Goal: Communication & Community: Answer question/provide support

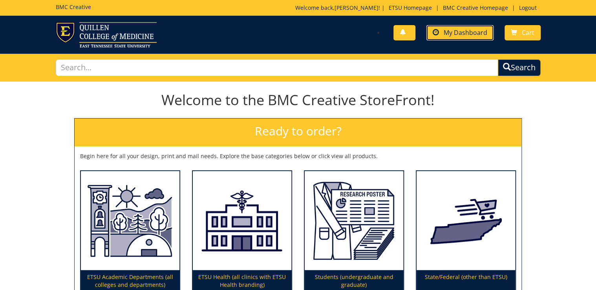
click at [456, 36] on span "My Dashboard" at bounding box center [465, 32] width 44 height 9
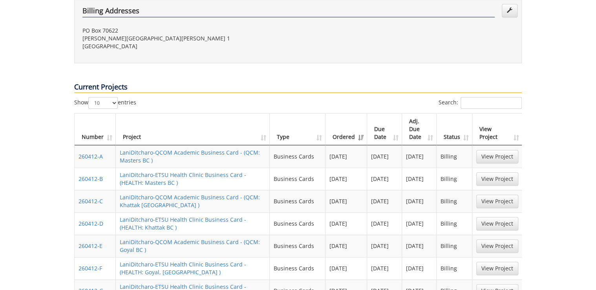
scroll to position [377, 0]
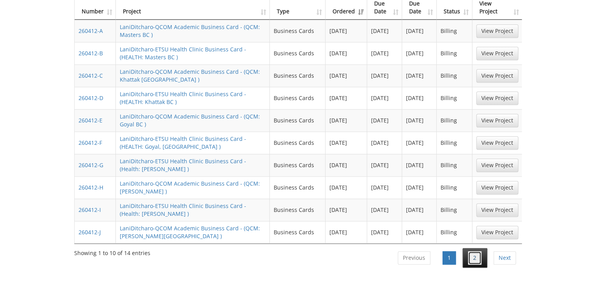
click at [472, 251] on link "2" at bounding box center [474, 257] width 13 height 13
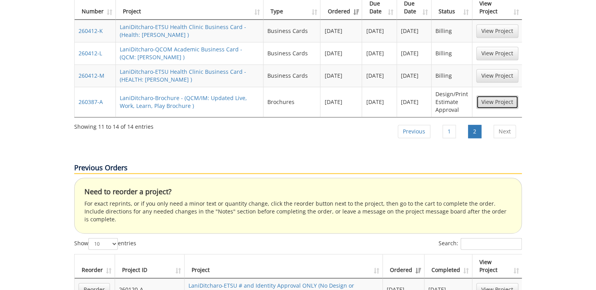
drag, startPoint x: 490, startPoint y: 73, endPoint x: 481, endPoint y: 80, distance: 11.2
click at [490, 95] on link "View Project" at bounding box center [497, 101] width 42 height 13
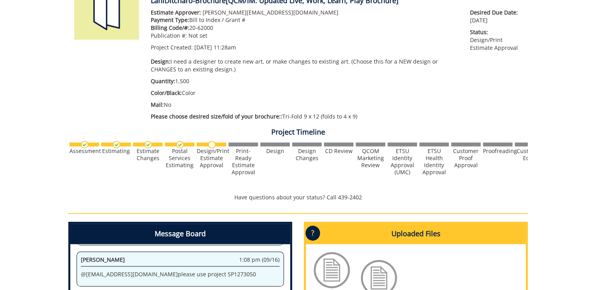
scroll to position [283, 0]
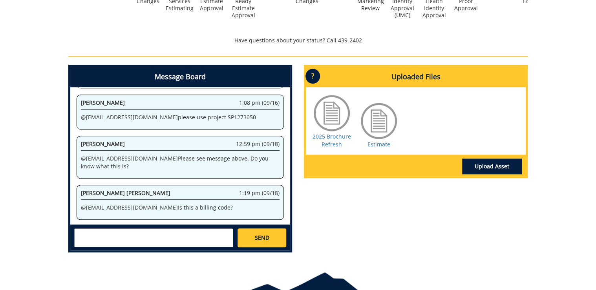
click at [177, 239] on textarea at bounding box center [153, 237] width 159 height 19
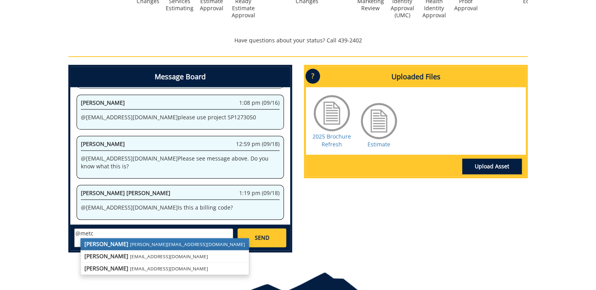
click at [120, 243] on strong "Angela Metcalf" at bounding box center [106, 243] width 44 height 7
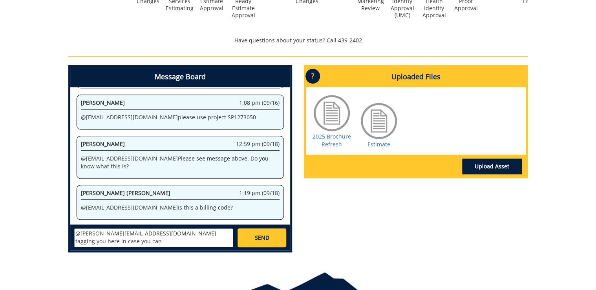
click at [216, 238] on textarea "@metcalf@etsu.edu tagging you here in case you can" at bounding box center [153, 237] width 159 height 19
drag, startPoint x: 173, startPoint y: 242, endPoint x: 124, endPoint y: 233, distance: 49.4
click at [124, 233] on textarea "@metcalf@etsu.edu tagging you here in case you can in case you can answer the q…" at bounding box center [153, 237] width 159 height 19
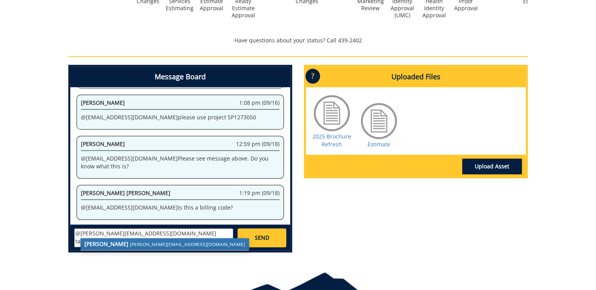
click at [202, 242] on textarea "@metcalf@etsu.edu tagging you here in case you can in case you can answer the q…" at bounding box center [153, 237] width 159 height 19
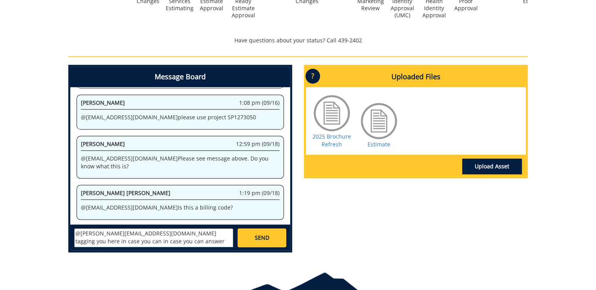
click at [97, 242] on textarea "@metcalf@etsu.edu tagging you here in case you can in case you can answer the q…" at bounding box center [153, 237] width 159 height 19
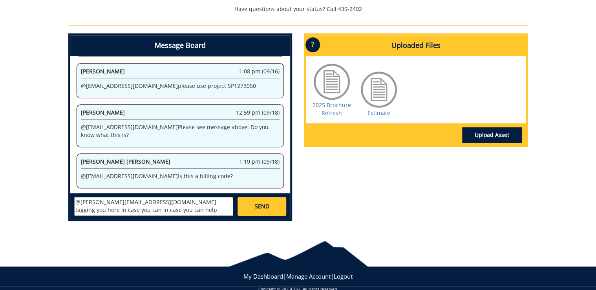
click at [137, 202] on textarea "@metcalf@etsu.edu tagging you here in case you can in case you can help answer …" at bounding box center [153, 206] width 159 height 19
drag, startPoint x: 75, startPoint y: 210, endPoint x: 192, endPoint y: 206, distance: 117.0
click at [192, 206] on textarea "@metcalf@etsu.edu looping you back in to see if you might you here in case you …" at bounding box center [153, 206] width 159 height 19
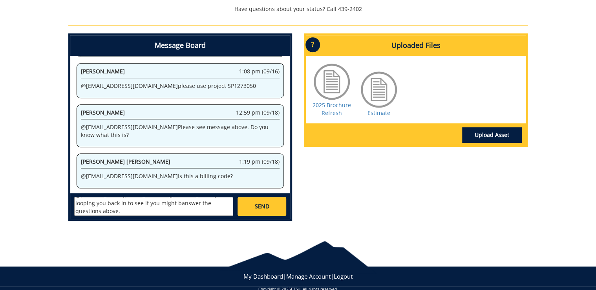
scroll to position [0, 0]
click at [192, 206] on textarea "@metcalf@etsu.edu looping you back in to see if you might be able to answer the…" at bounding box center [153, 206] width 159 height 19
drag, startPoint x: 126, startPoint y: 202, endPoint x: 66, endPoint y: 199, distance: 59.3
click at [66, 199] on div "Message Board System 11:28 am (08/28) Welcome to the Project Messenger. All mes…" at bounding box center [179, 130] width 235 height 194
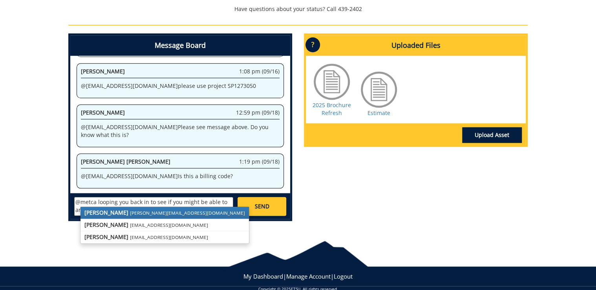
click at [130, 211] on small "metcalf@etsu.edu" at bounding box center [187, 213] width 115 height 6
type textarea "@metcalf@etsu.edu looping you back in to see if you might be able to answer the…"
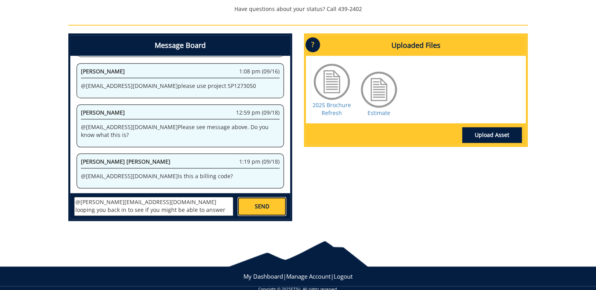
click at [261, 212] on link "SEND" at bounding box center [261, 206] width 49 height 19
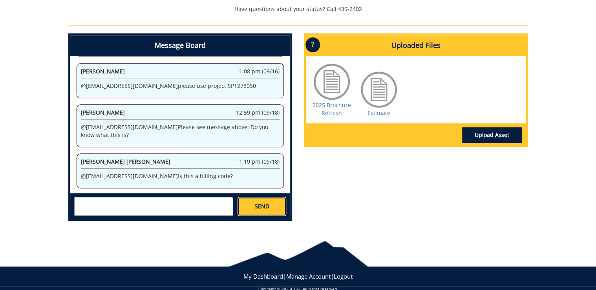
scroll to position [250, 0]
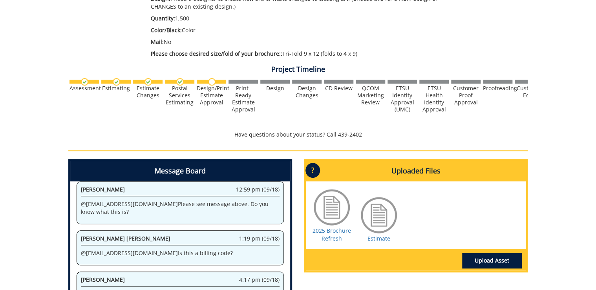
scroll to position [157, 0]
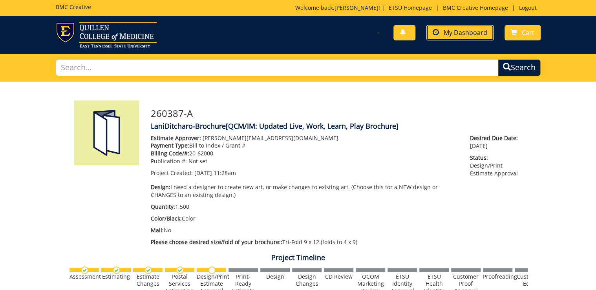
drag, startPoint x: 469, startPoint y: 31, endPoint x: 467, endPoint y: 34, distance: 4.0
click at [469, 30] on span "My Dashboard" at bounding box center [465, 32] width 44 height 9
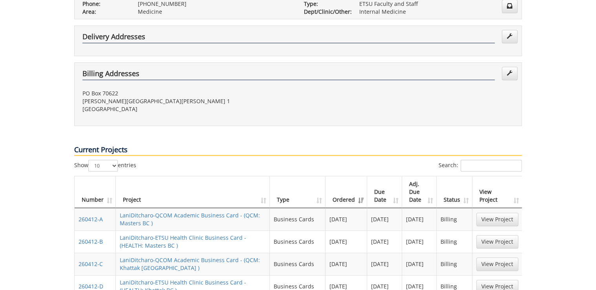
scroll to position [377, 0]
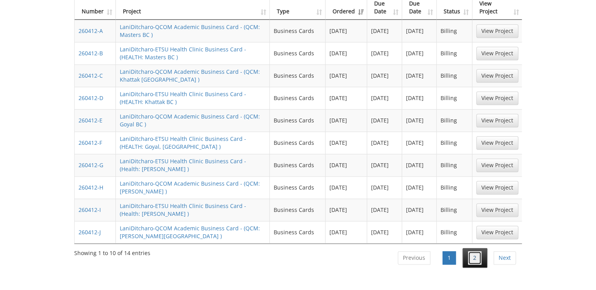
click at [474, 251] on link "2" at bounding box center [474, 257] width 13 height 13
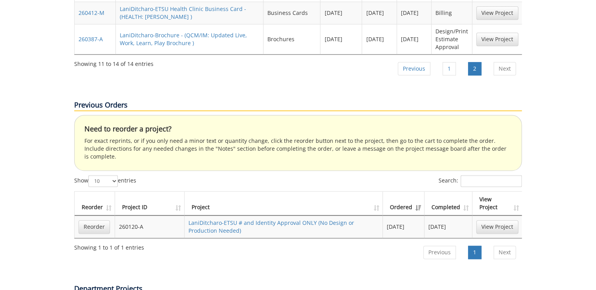
scroll to position [471, 0]
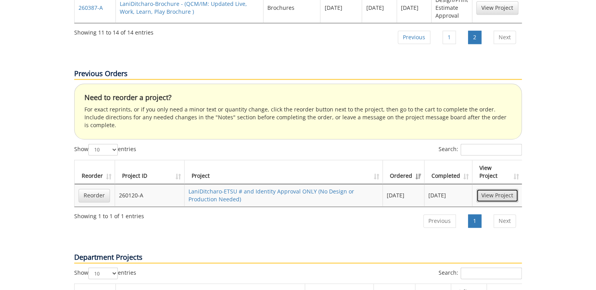
click at [492, 189] on link "View Project" at bounding box center [497, 195] width 42 height 13
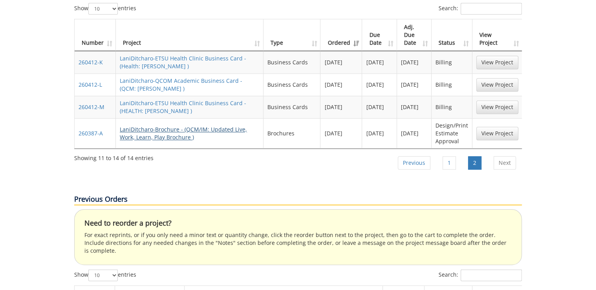
scroll to position [314, 0]
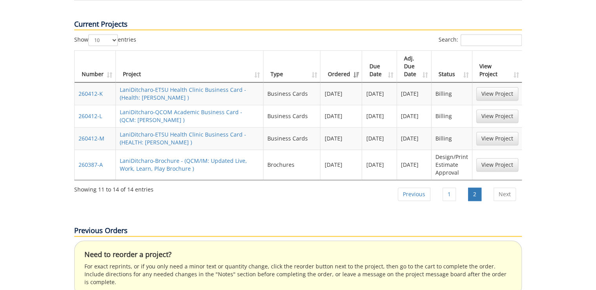
click at [518, 150] on td "View Project" at bounding box center [497, 165] width 50 height 30
click at [505, 158] on link "View Project" at bounding box center [497, 164] width 42 height 13
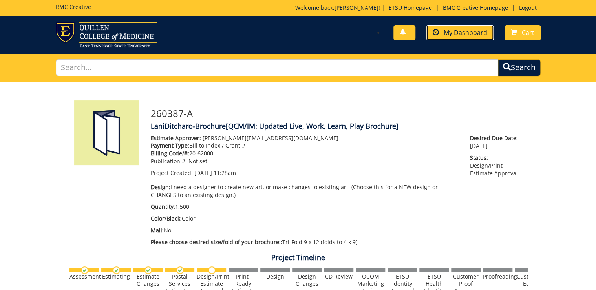
click at [468, 32] on span "My Dashboard" at bounding box center [465, 32] width 44 height 9
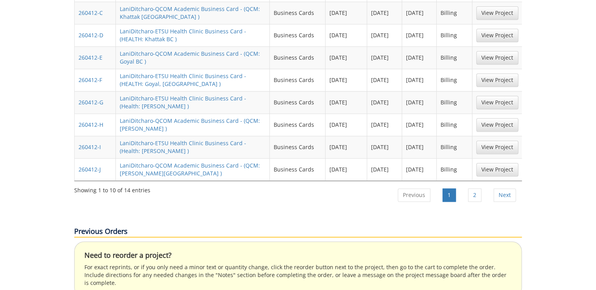
scroll to position [471, 0]
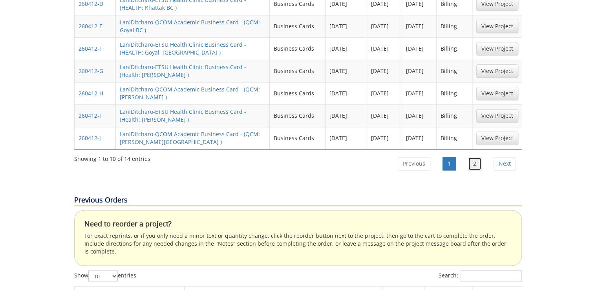
click at [470, 157] on link "2" at bounding box center [474, 163] width 13 height 13
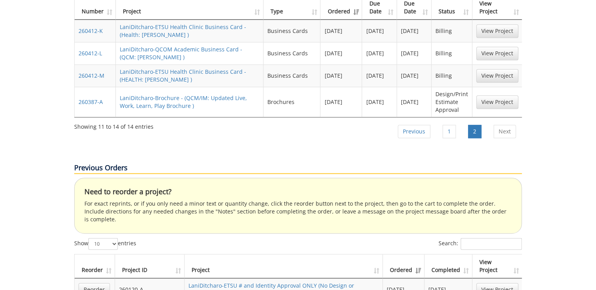
scroll to position [345, 0]
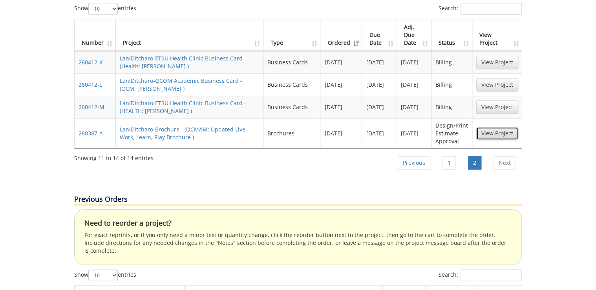
click at [500, 127] on link "View Project" at bounding box center [497, 133] width 42 height 13
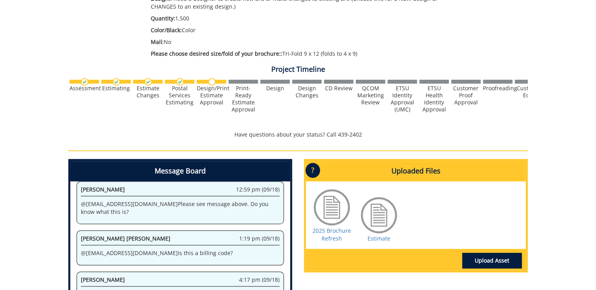
scroll to position [157, 0]
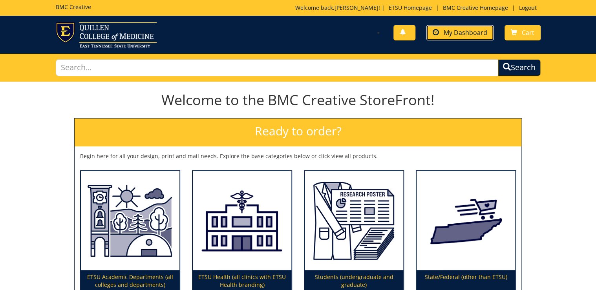
click at [474, 35] on span "My Dashboard" at bounding box center [465, 32] width 44 height 9
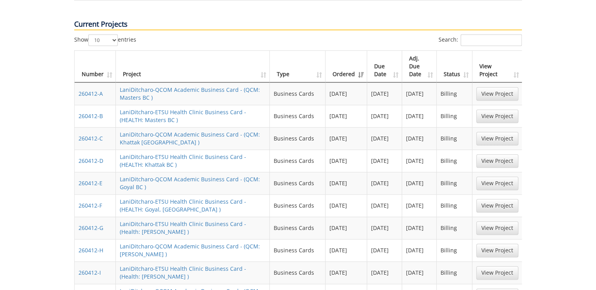
scroll to position [408, 0]
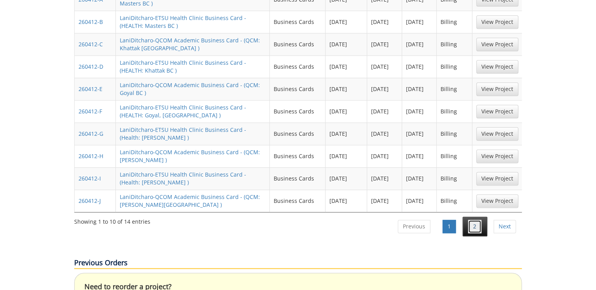
click at [474, 220] on link "2" at bounding box center [474, 226] width 13 height 13
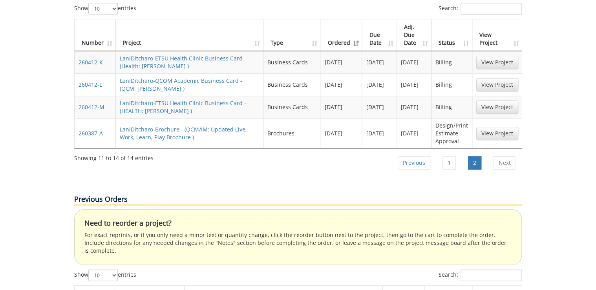
scroll to position [314, 0]
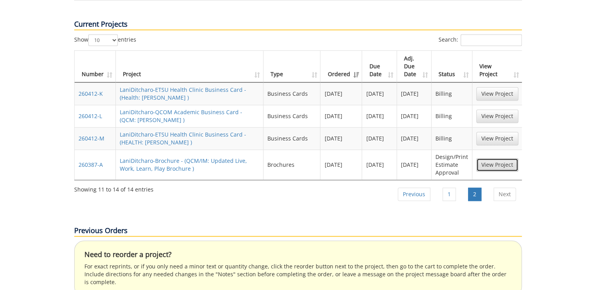
click at [509, 158] on link "View Project" at bounding box center [497, 164] width 42 height 13
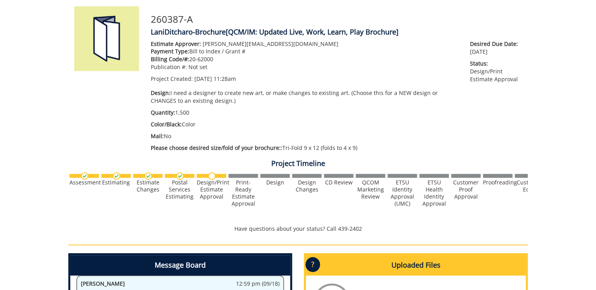
scroll to position [63, 0]
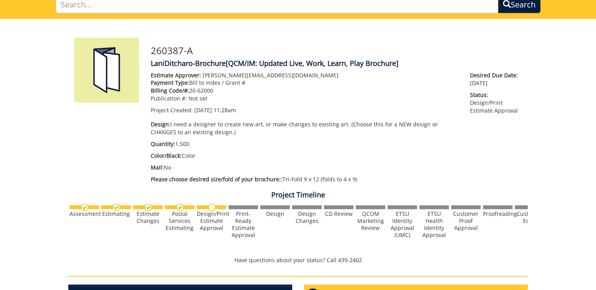
click at [343, 133] on p "Design: I need a designer to create new art, or make changes to existing art. (…" at bounding box center [304, 128] width 307 height 16
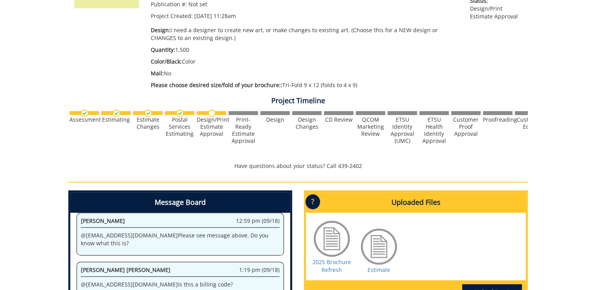
scroll to position [188, 0]
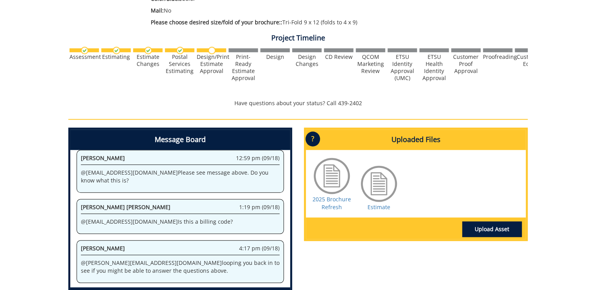
scroll to position [188, 0]
